Goal: Task Accomplishment & Management: Manage account settings

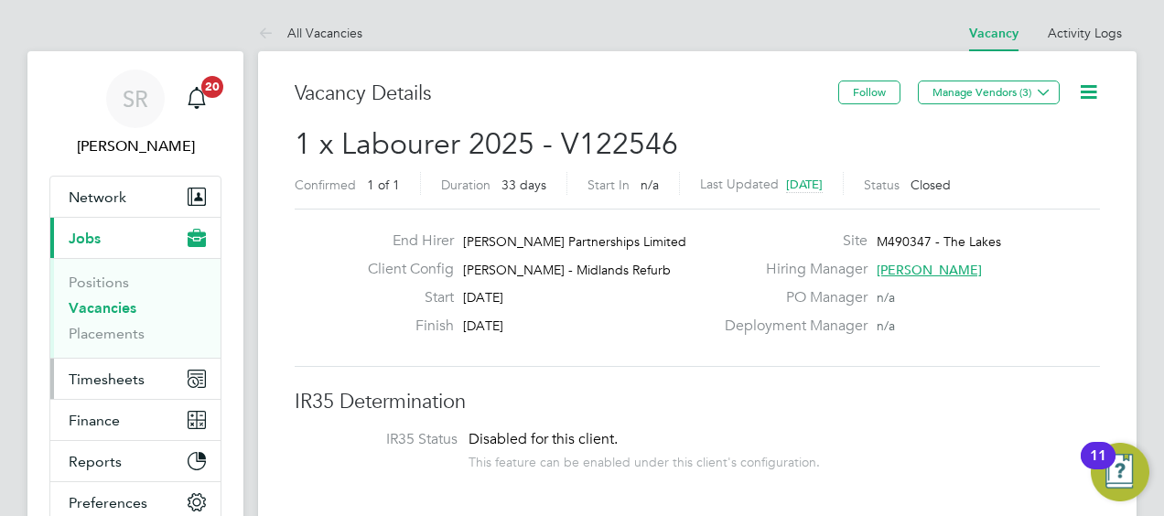
click at [92, 371] on span "Timesheets" at bounding box center [107, 379] width 76 height 17
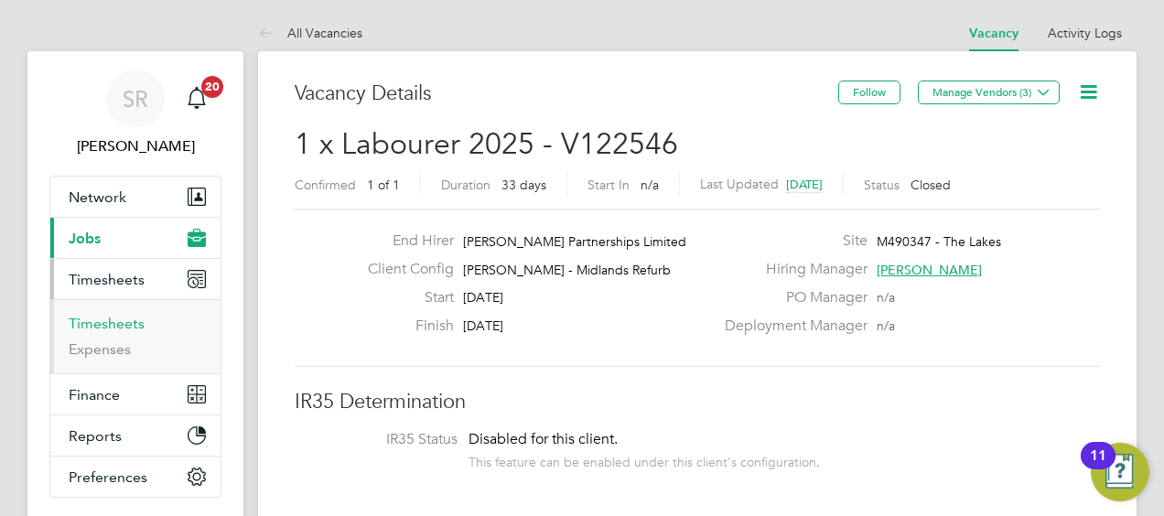
click at [101, 316] on link "Timesheets" at bounding box center [107, 323] width 76 height 17
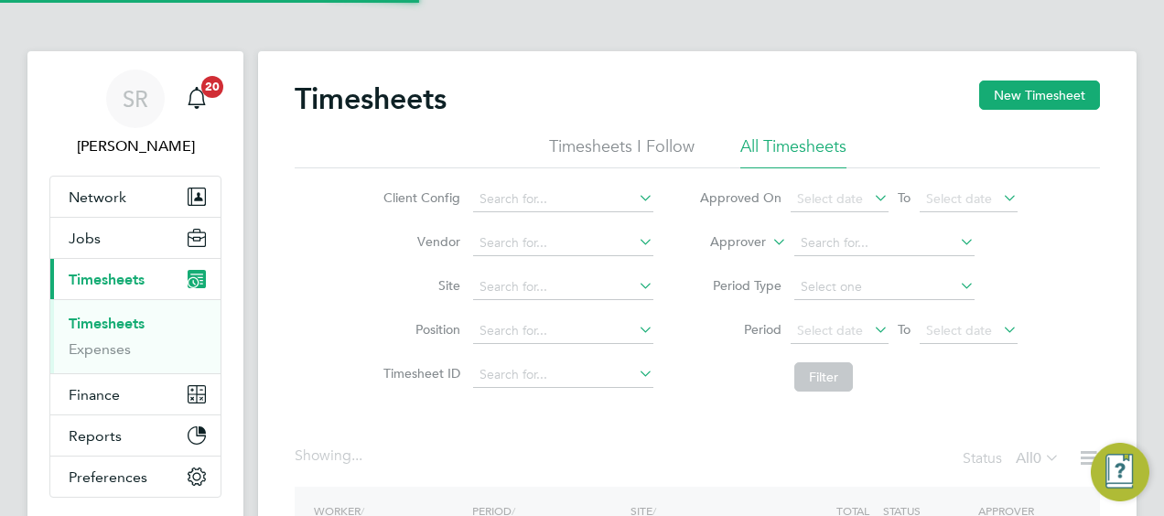
click at [734, 240] on label "Approver" at bounding box center [725, 242] width 82 height 18
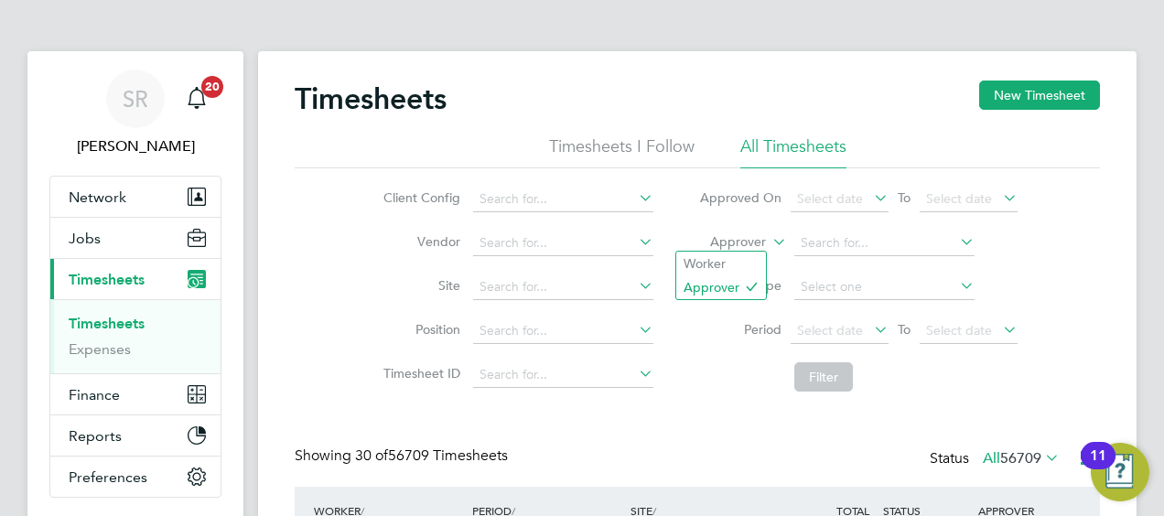
scroll to position [61, 158]
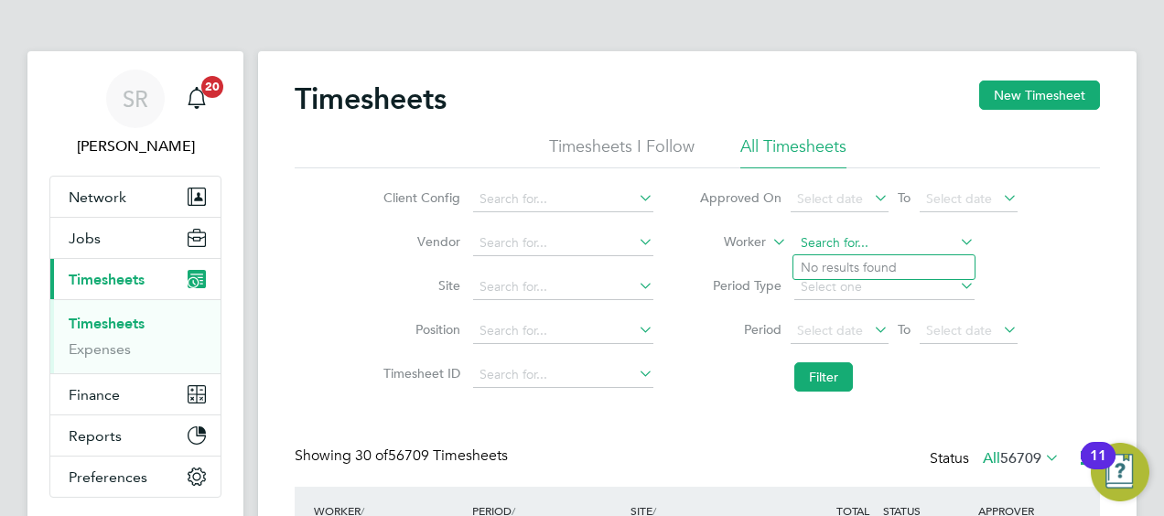
click at [888, 242] on input at bounding box center [885, 244] width 180 height 26
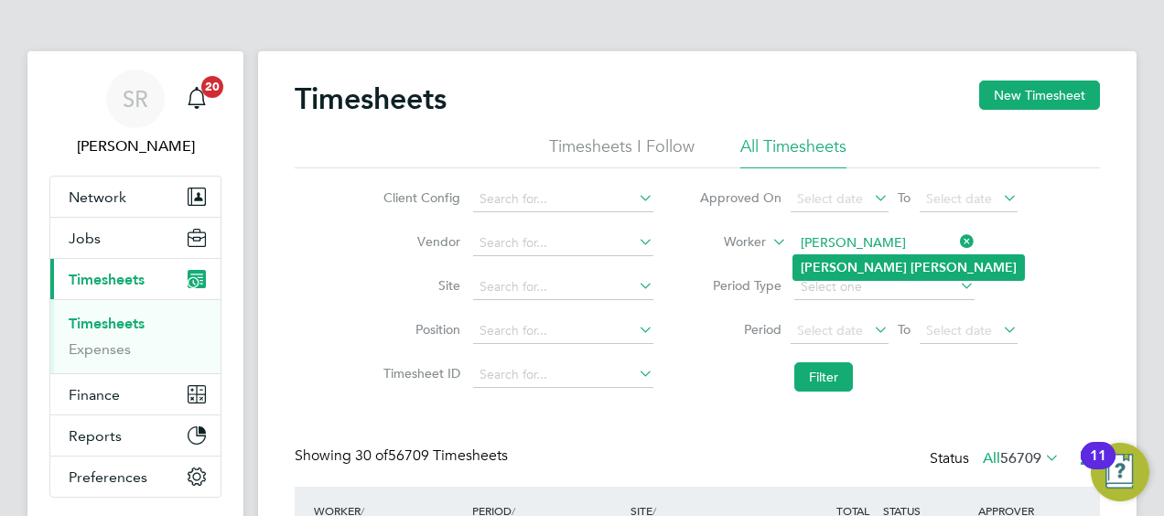
click at [911, 272] on b "Millward" at bounding box center [964, 268] width 106 height 16
type input "Wayne Millward"
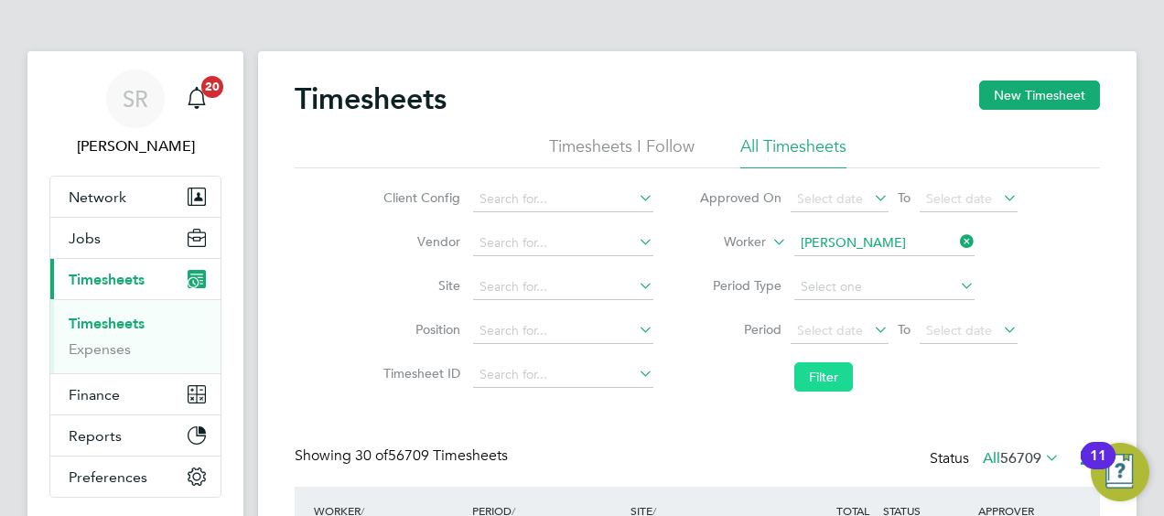
click at [817, 375] on button "Filter" at bounding box center [824, 377] width 59 height 29
click at [738, 386] on li "Filter" at bounding box center [859, 377] width 364 height 48
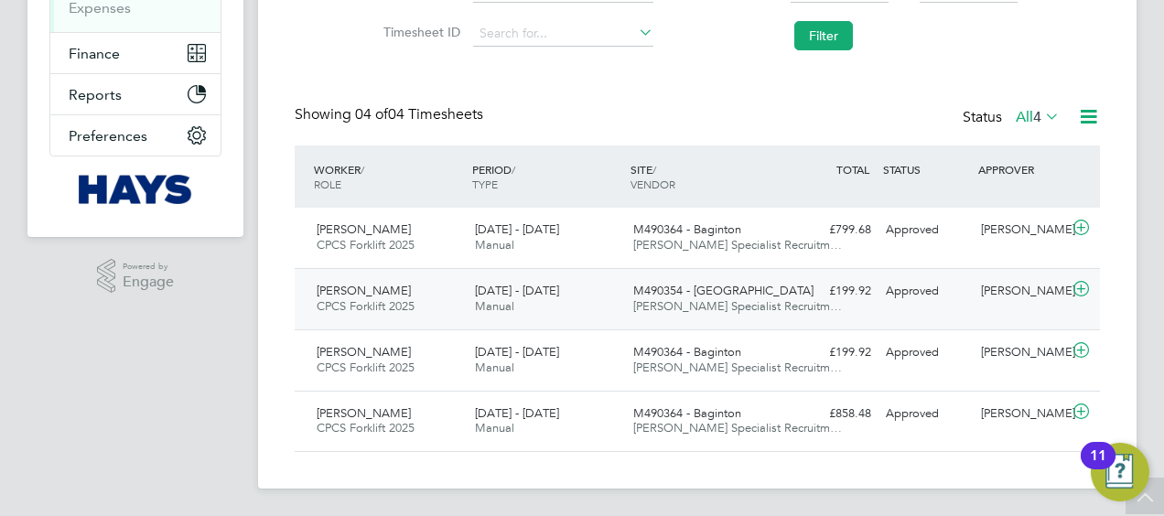
click at [1079, 289] on icon at bounding box center [1081, 289] width 23 height 15
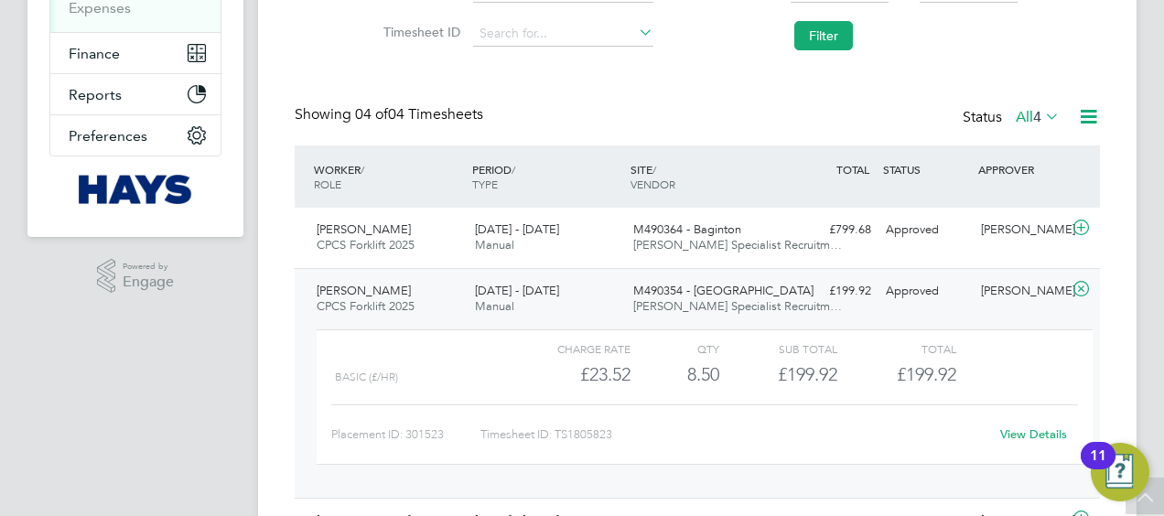
click at [1013, 427] on link "View Details" at bounding box center [1034, 435] width 67 height 16
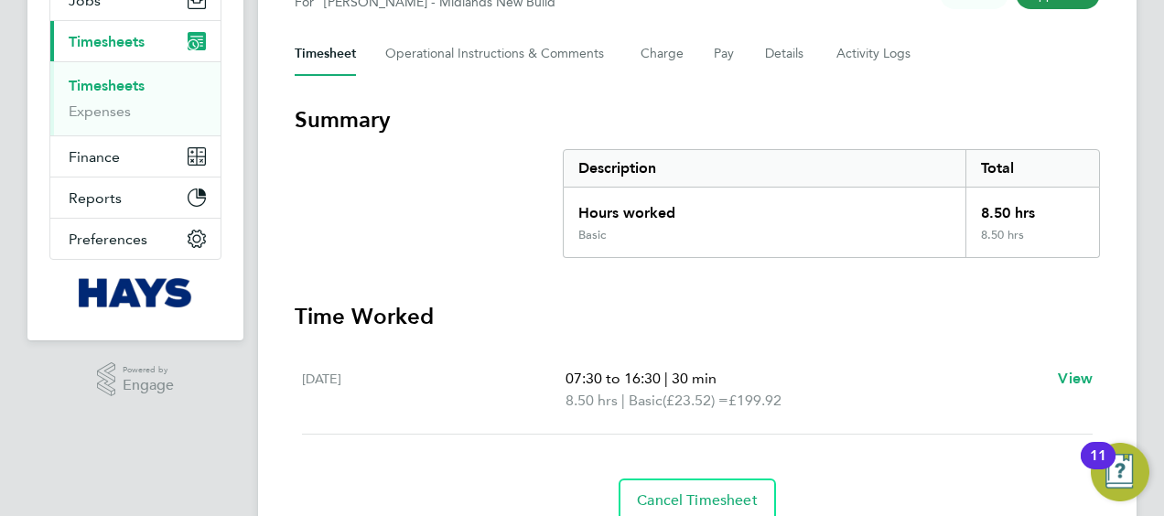
scroll to position [256, 0]
